Goal: Information Seeking & Learning: Learn about a topic

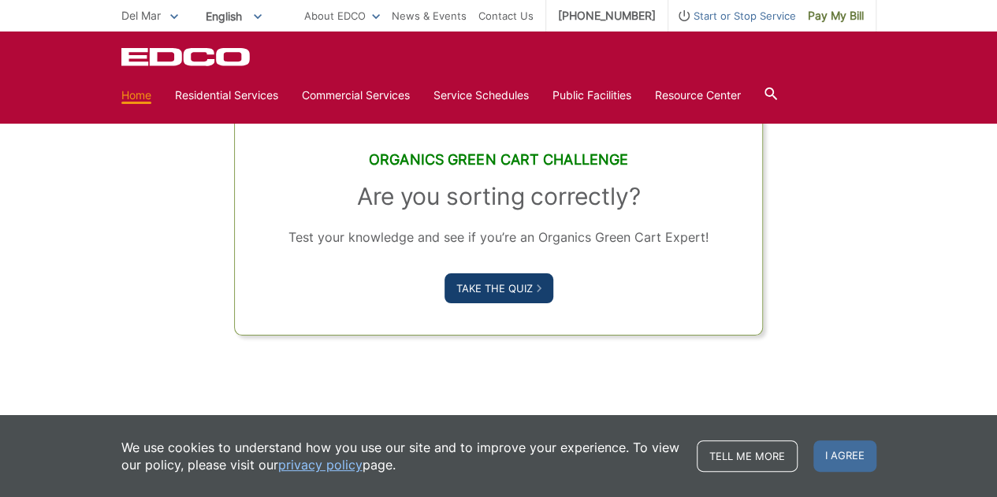
scroll to position [1014, 0]
click at [512, 301] on link "Take the Quiz" at bounding box center [499, 289] width 109 height 30
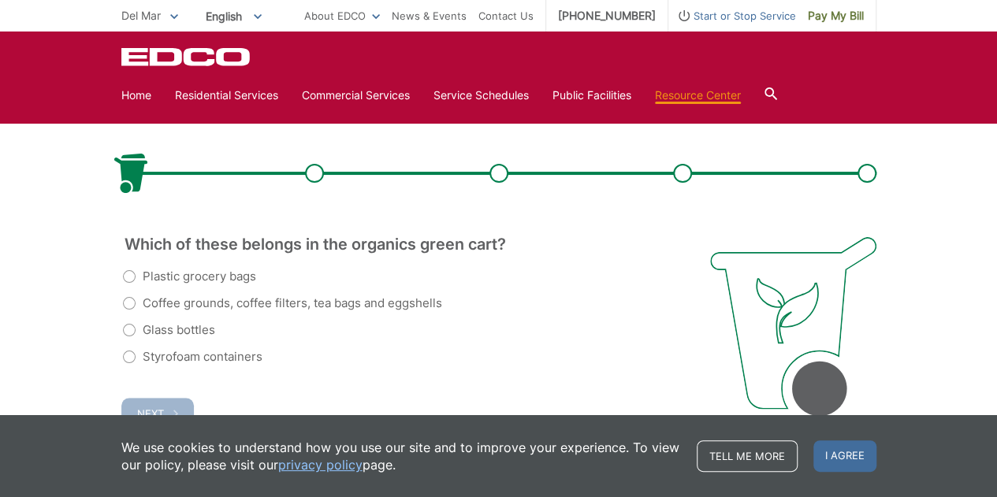
scroll to position [295, 0]
click at [132, 320] on label "Glass bottles" at bounding box center [169, 329] width 92 height 19
radio input "true"
click at [143, 301] on label "Coffee grounds, coffee filters, tea bags and eggshells" at bounding box center [282, 302] width 319 height 19
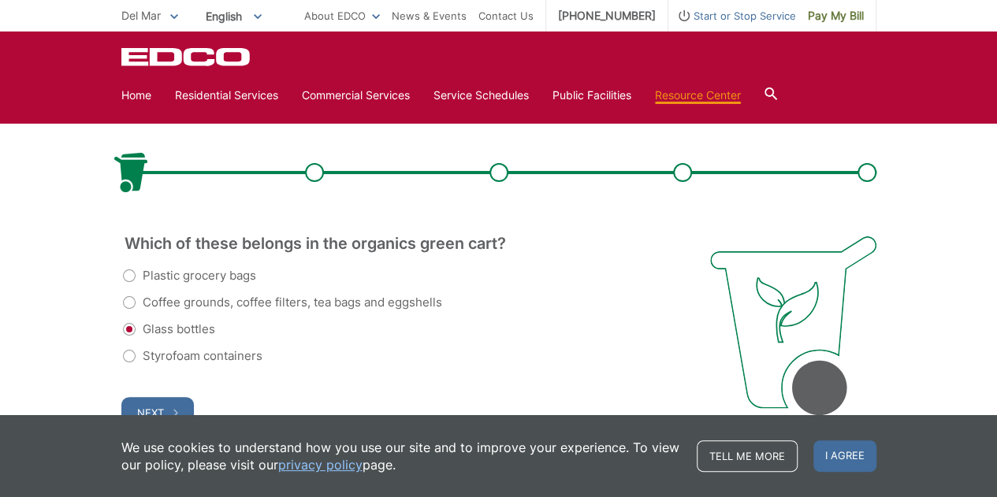
radio input "true"
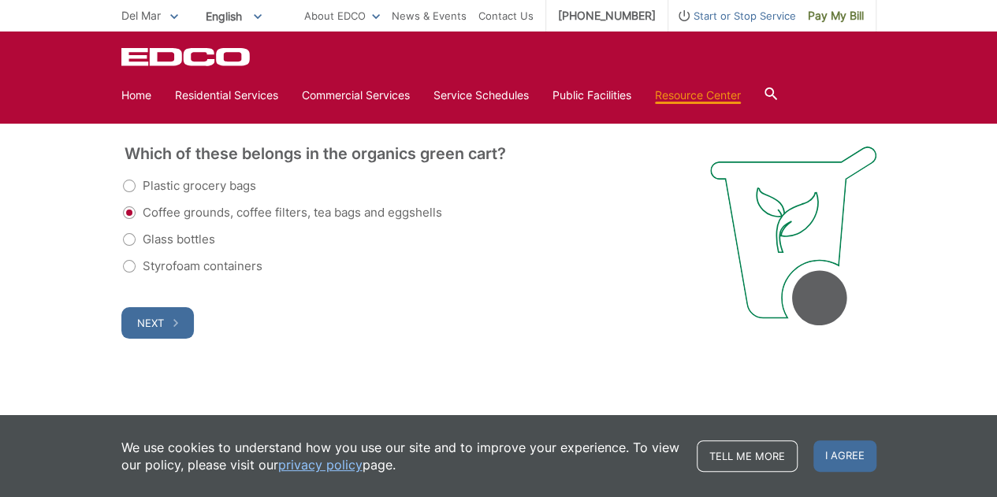
scroll to position [383, 0]
click at [148, 333] on button "Next" at bounding box center [157, 325] width 73 height 32
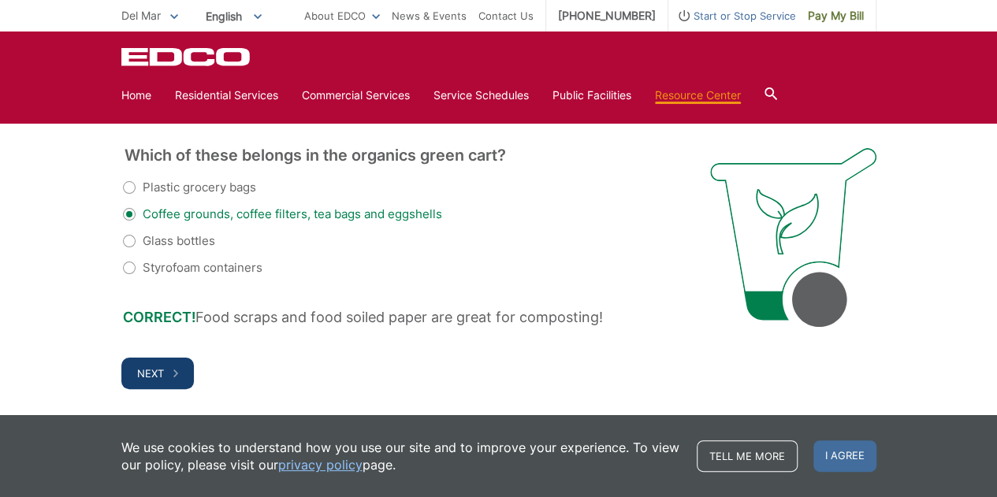
click at [165, 375] on button "Next" at bounding box center [157, 374] width 73 height 32
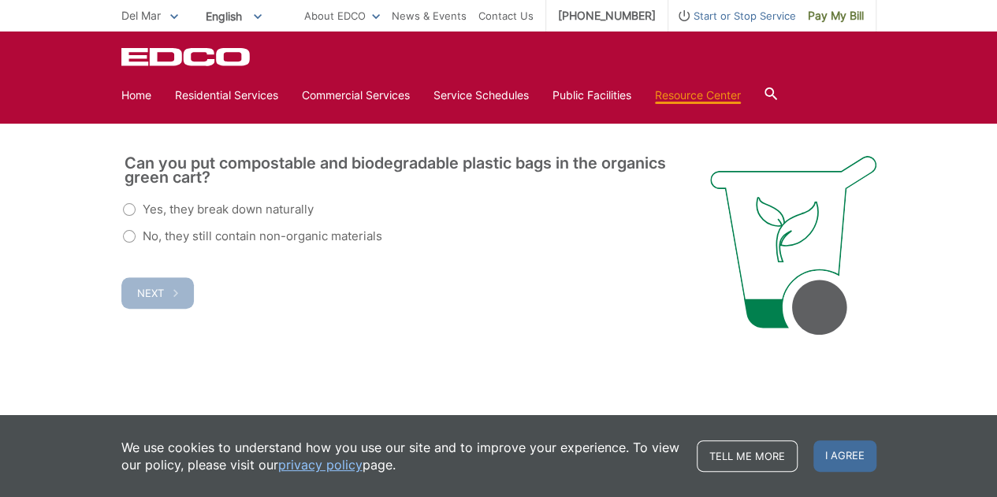
click at [129, 242] on label "No, they still contain non-organic materials" at bounding box center [252, 236] width 259 height 19
radio input "true"
click at [162, 310] on div "Which of these belongs in the organics green cart? (Required) Plastic grocery b…" at bounding box center [400, 247] width 559 height 182
click at [180, 295] on button "Next" at bounding box center [157, 294] width 73 height 32
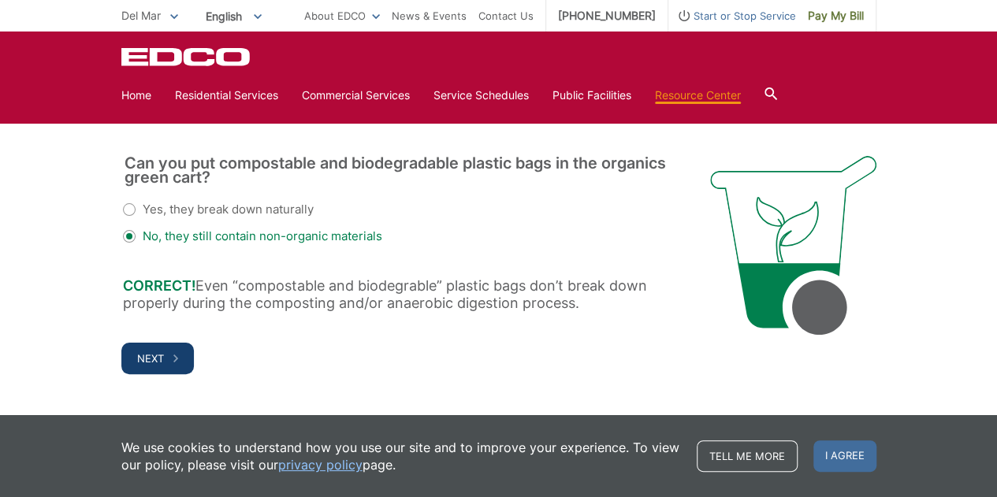
click at [161, 358] on span "Next" at bounding box center [150, 358] width 27 height 13
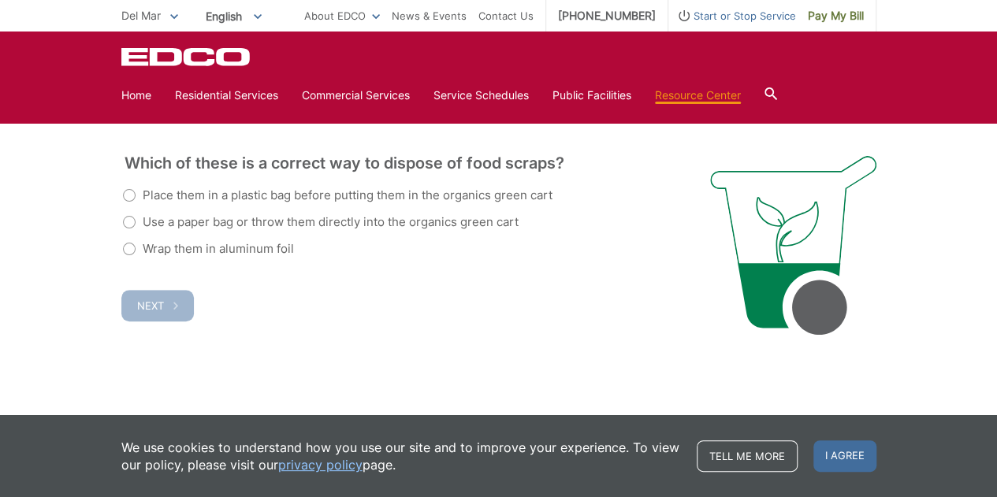
click at [129, 220] on label "Use a paper bag or throw them directly into the organics green cart" at bounding box center [321, 222] width 396 height 19
radio input "true"
click at [155, 305] on span "Next" at bounding box center [150, 306] width 27 height 13
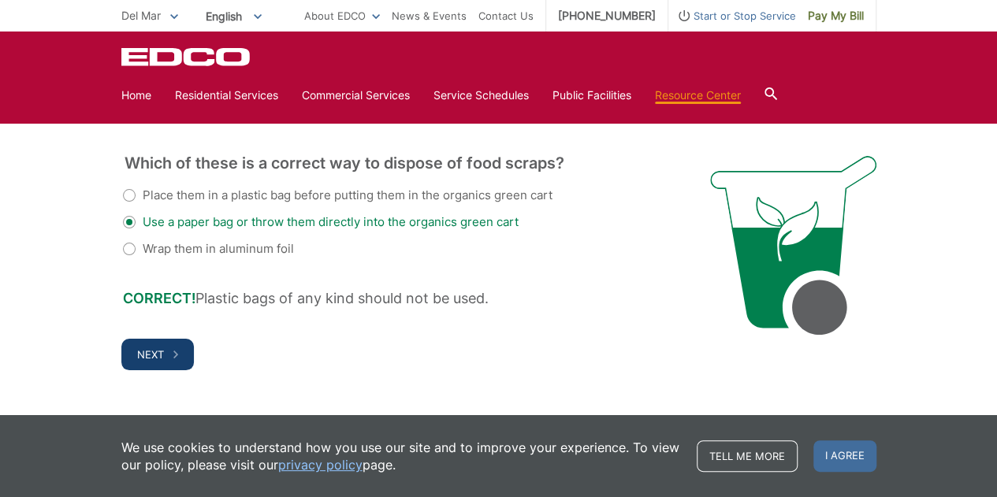
click at [143, 356] on span "Next" at bounding box center [150, 354] width 27 height 13
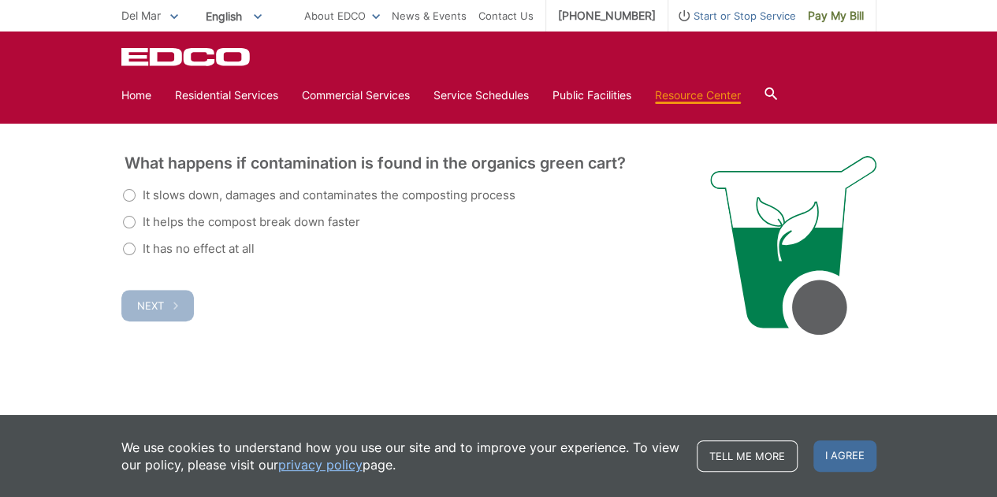
click at [129, 192] on label "It slows down, damages and contaminates the composting process" at bounding box center [319, 195] width 393 height 19
radio input "true"
click at [153, 303] on span "Next" at bounding box center [150, 306] width 27 height 13
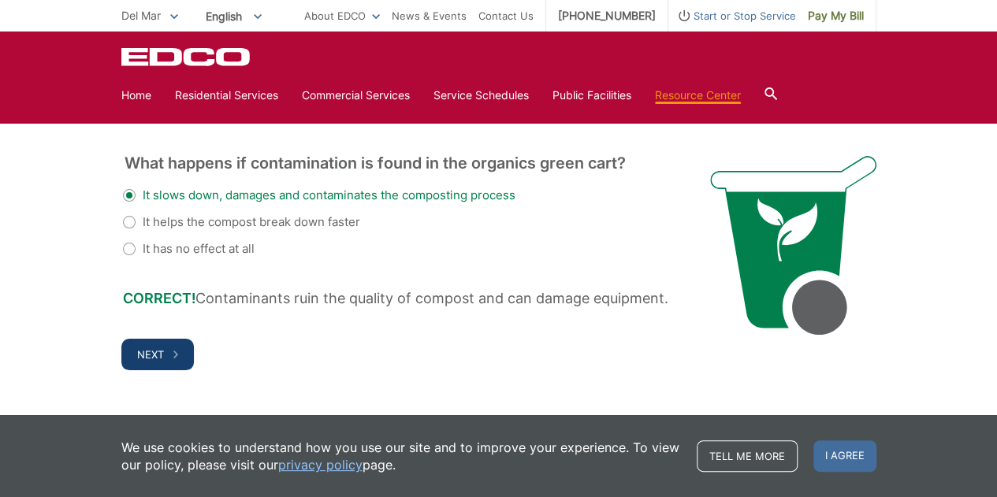
click at [179, 354] on button "Next" at bounding box center [157, 355] width 73 height 32
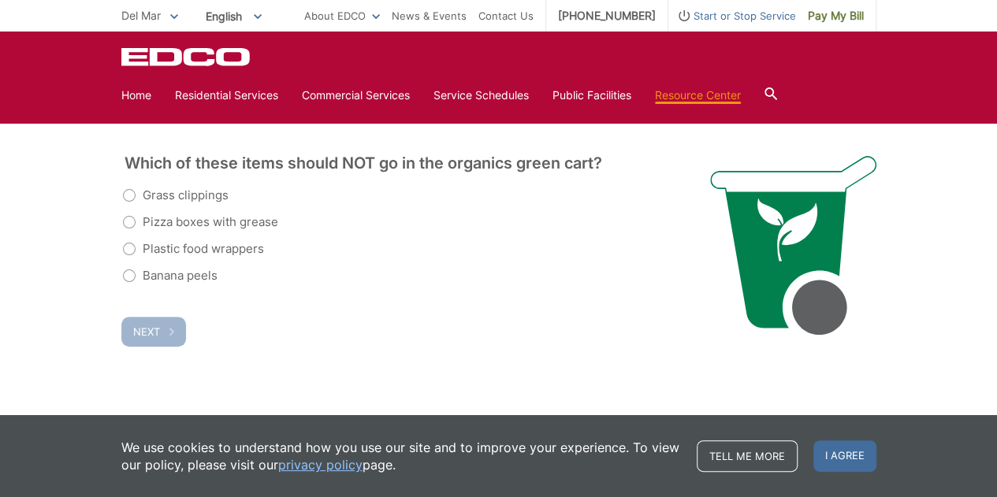
click at [128, 223] on label "Pizza boxes with grease" at bounding box center [200, 222] width 155 height 19
radio input "true"
click at [136, 252] on label "Plastic food wrappers" at bounding box center [193, 249] width 141 height 19
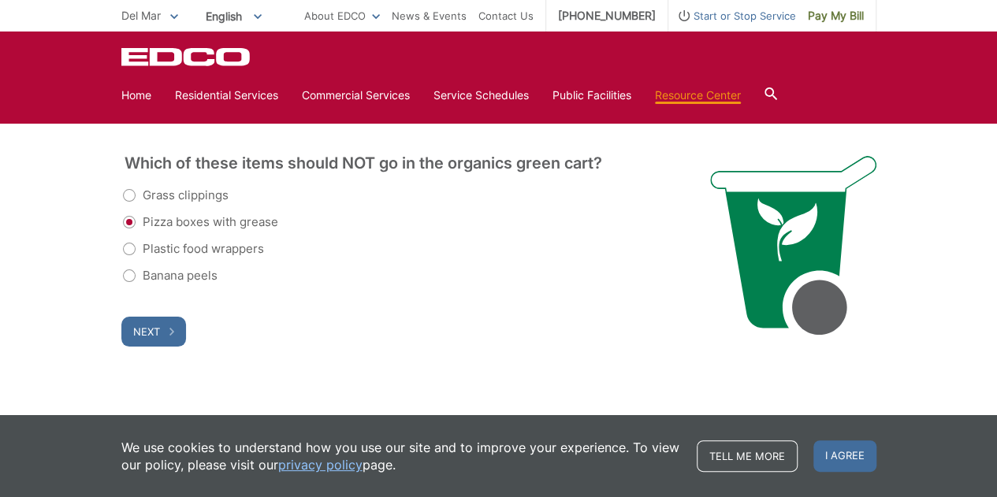
radio input "true"
click at [129, 338] on button "Next" at bounding box center [153, 332] width 65 height 30
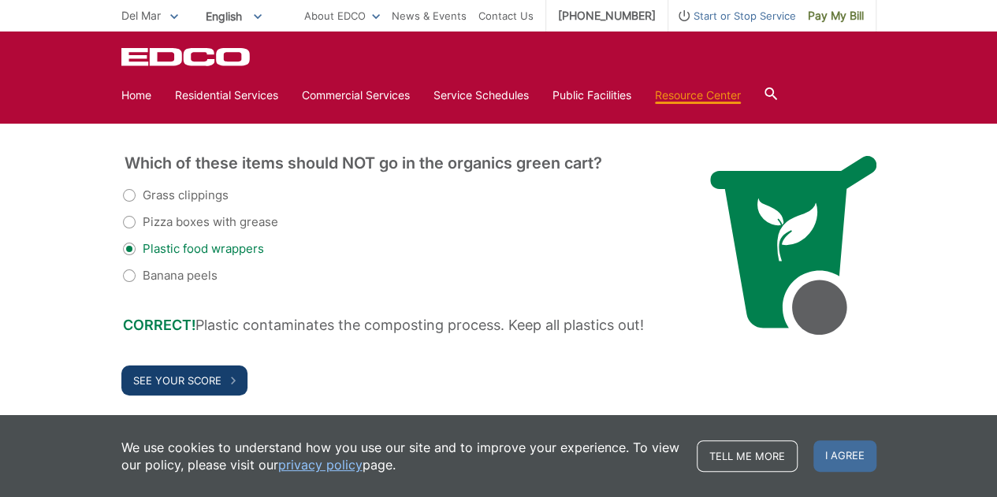
click at [225, 381] on button "See Your Score" at bounding box center [184, 381] width 126 height 30
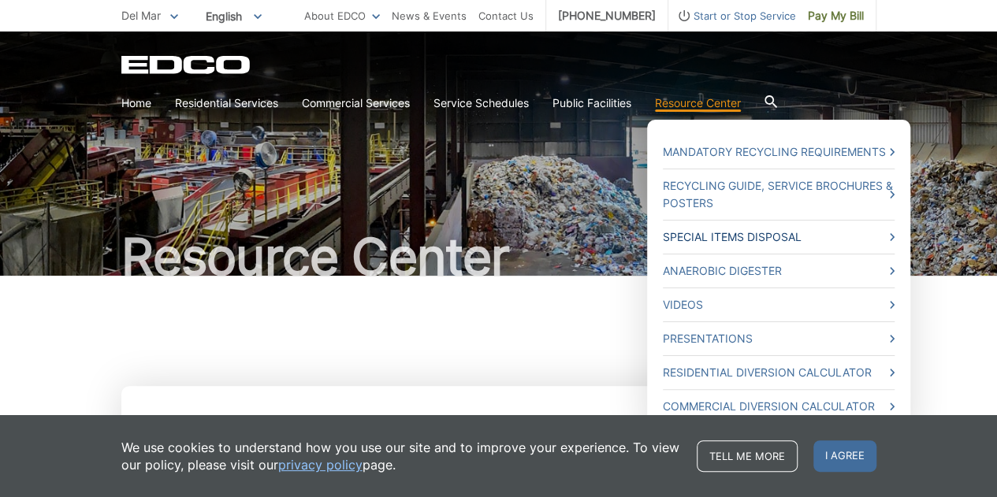
click at [725, 234] on link "Special Items Disposal" at bounding box center [779, 237] width 232 height 17
click at [725, 234] on html "Home Back Home Residential Services Overview Curbside Pickup Recycling Organic …" at bounding box center [498, 248] width 997 height 497
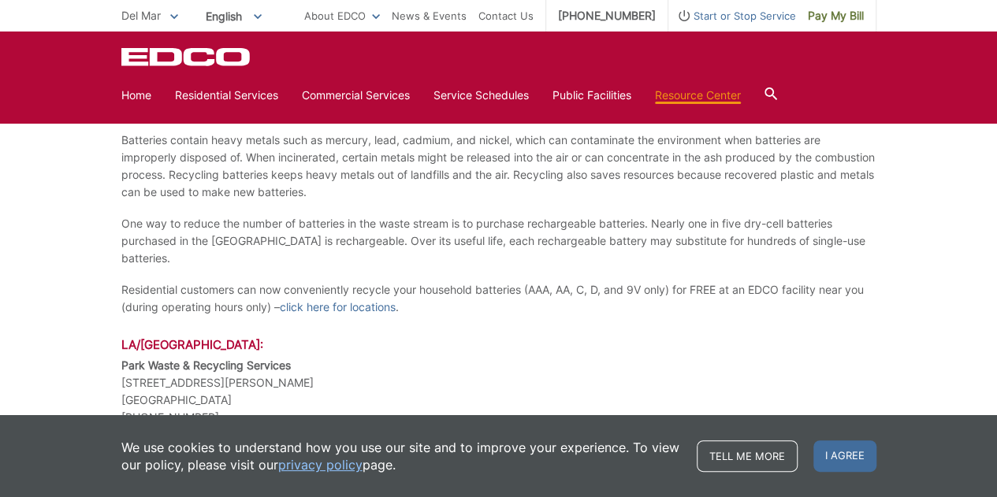
scroll to position [1316, 0]
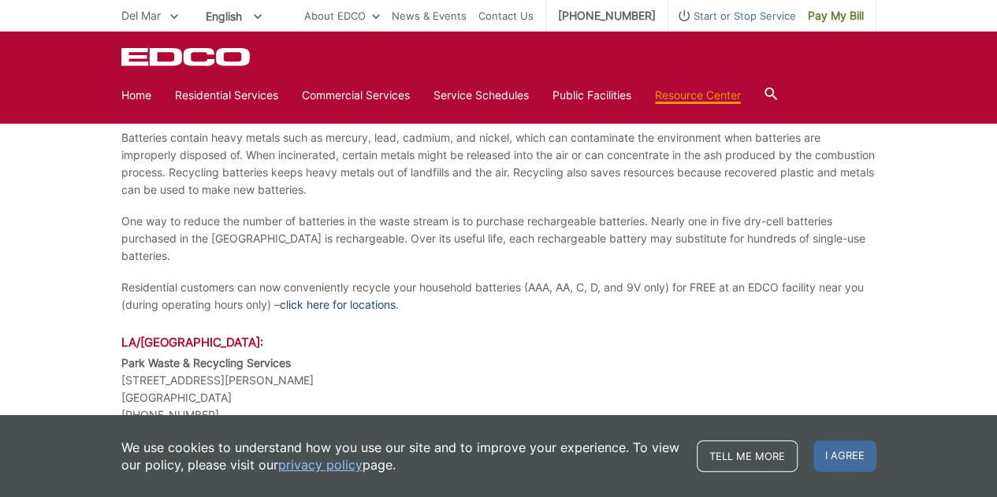
click at [321, 296] on link "click here for locations" at bounding box center [338, 304] width 116 height 17
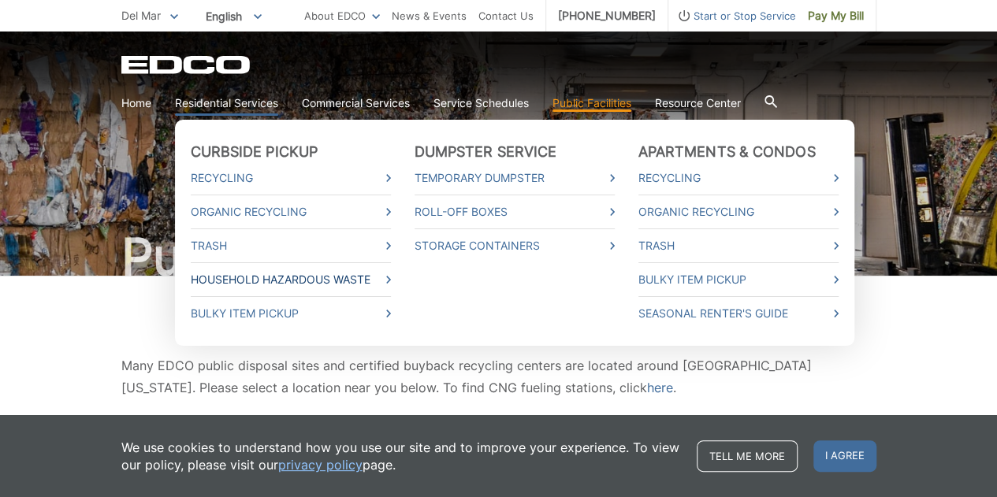
click at [361, 278] on link "Household Hazardous Waste" at bounding box center [291, 279] width 200 height 17
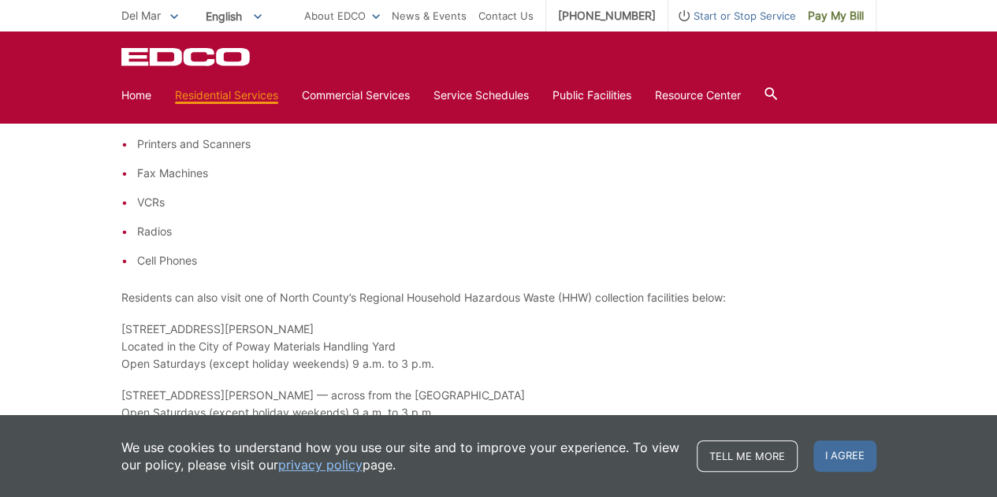
scroll to position [853, 0]
